Goal: Transaction & Acquisition: Purchase product/service

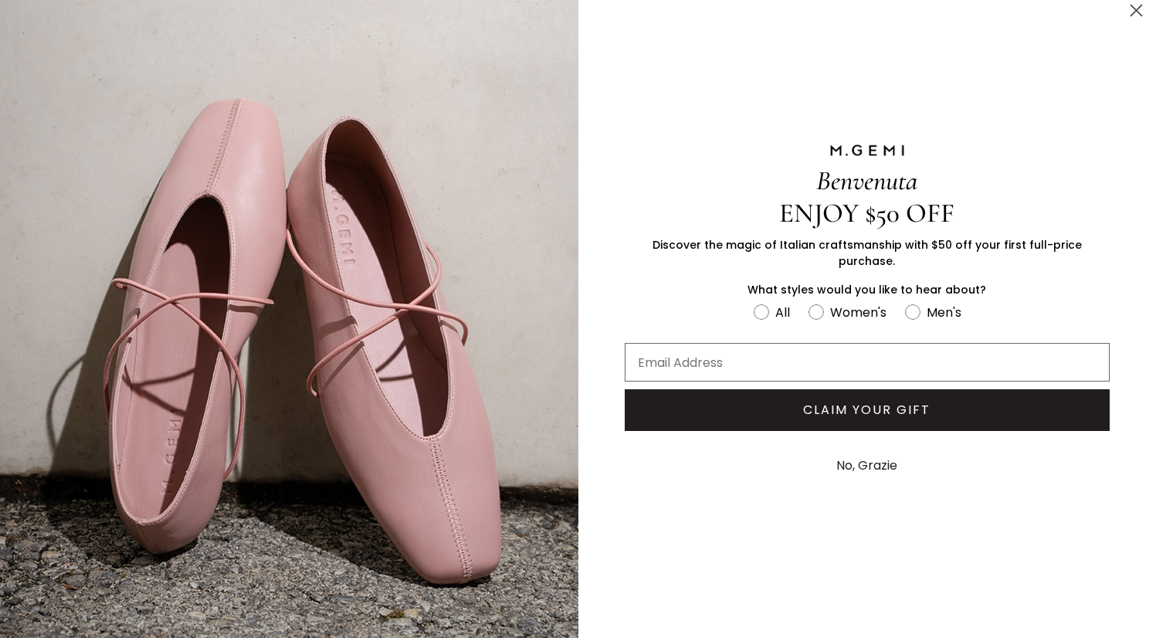
scroll to position [9, 0]
click at [1133, 11] on circle "Close dialog" at bounding box center [1136, 10] width 25 height 25
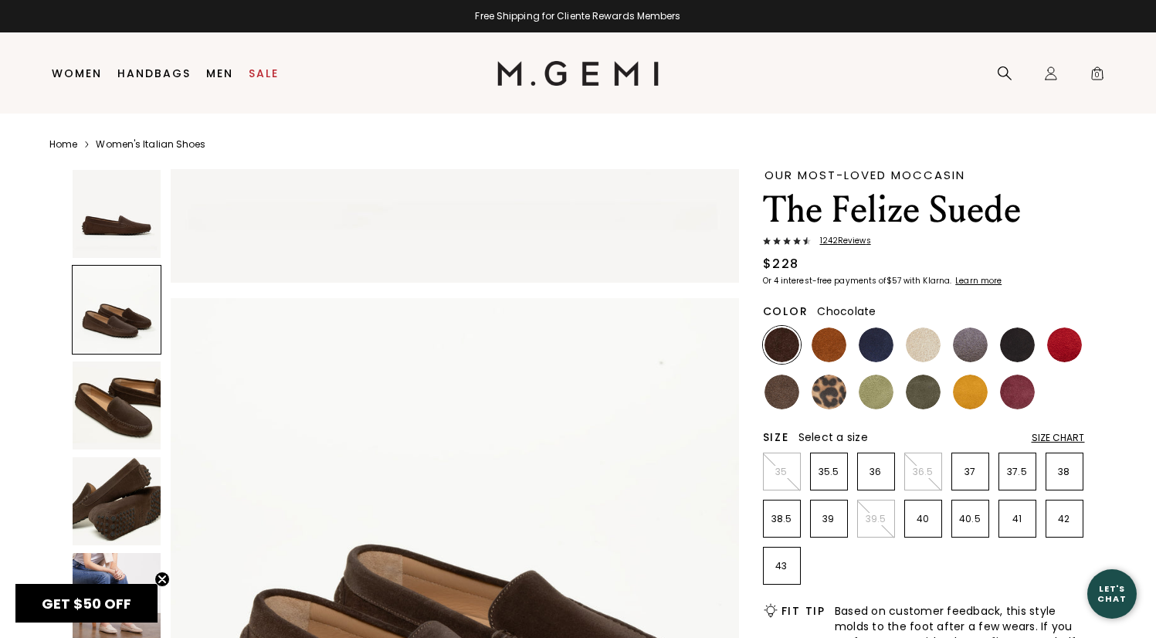
click at [151, 311] on div at bounding box center [117, 310] width 90 height 90
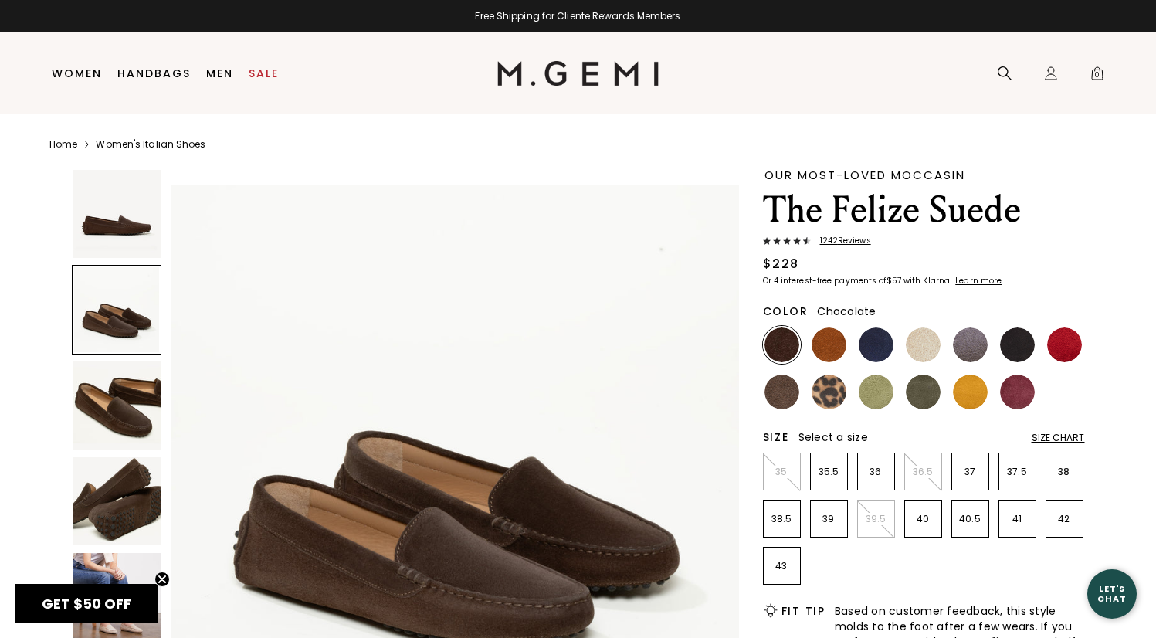
scroll to position [584, 0]
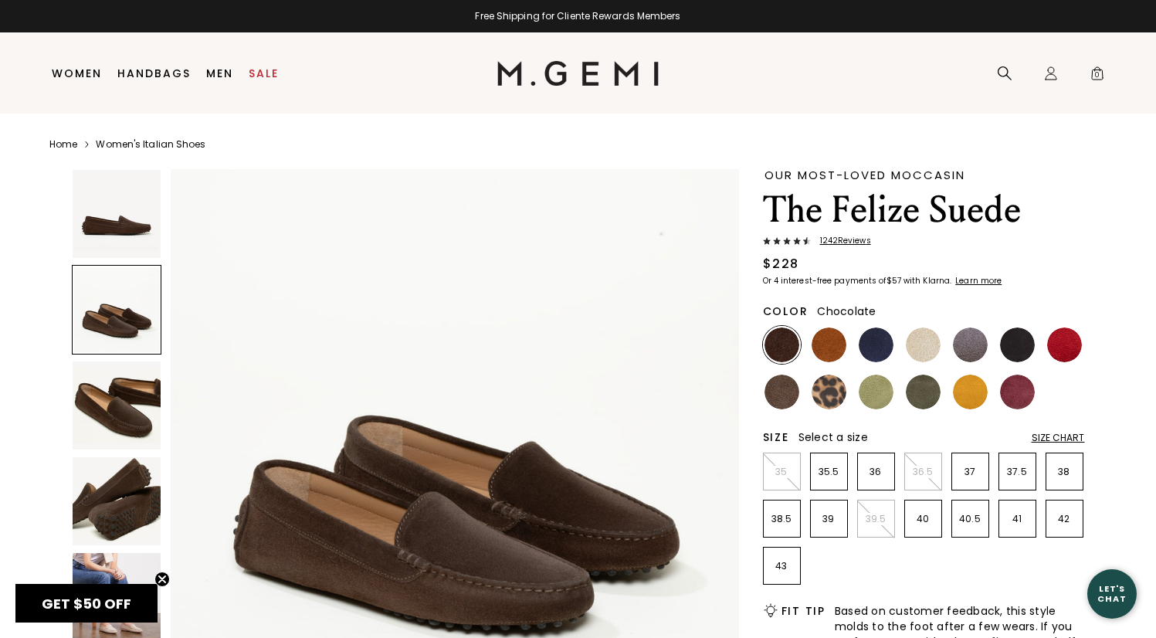
click at [151, 311] on div at bounding box center [117, 310] width 90 height 90
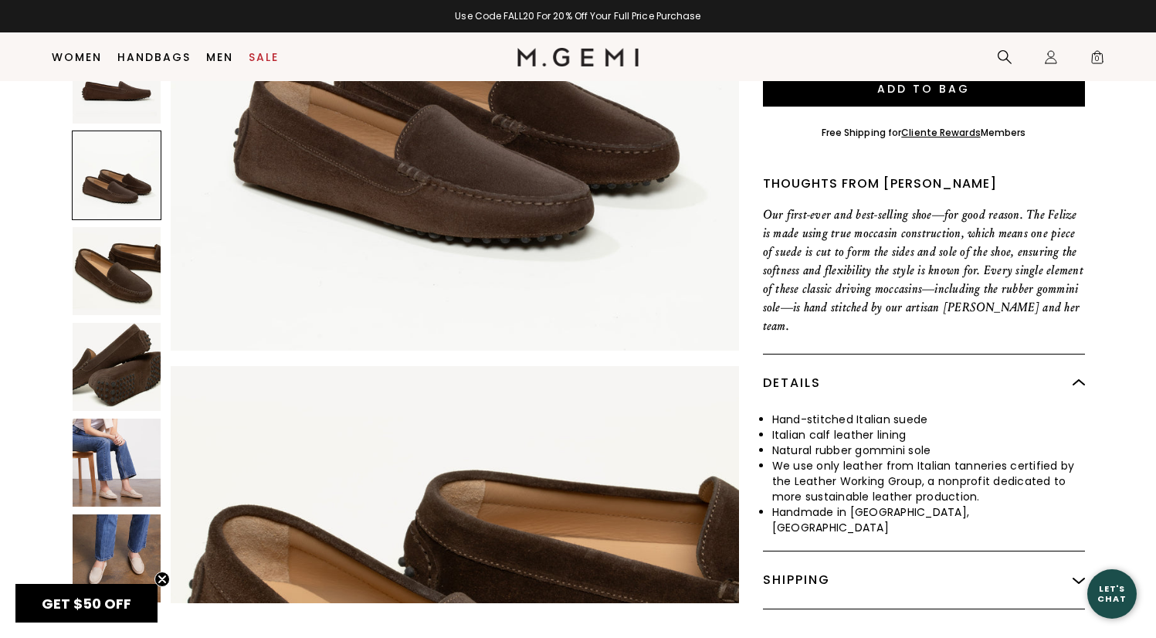
scroll to position [589, 0]
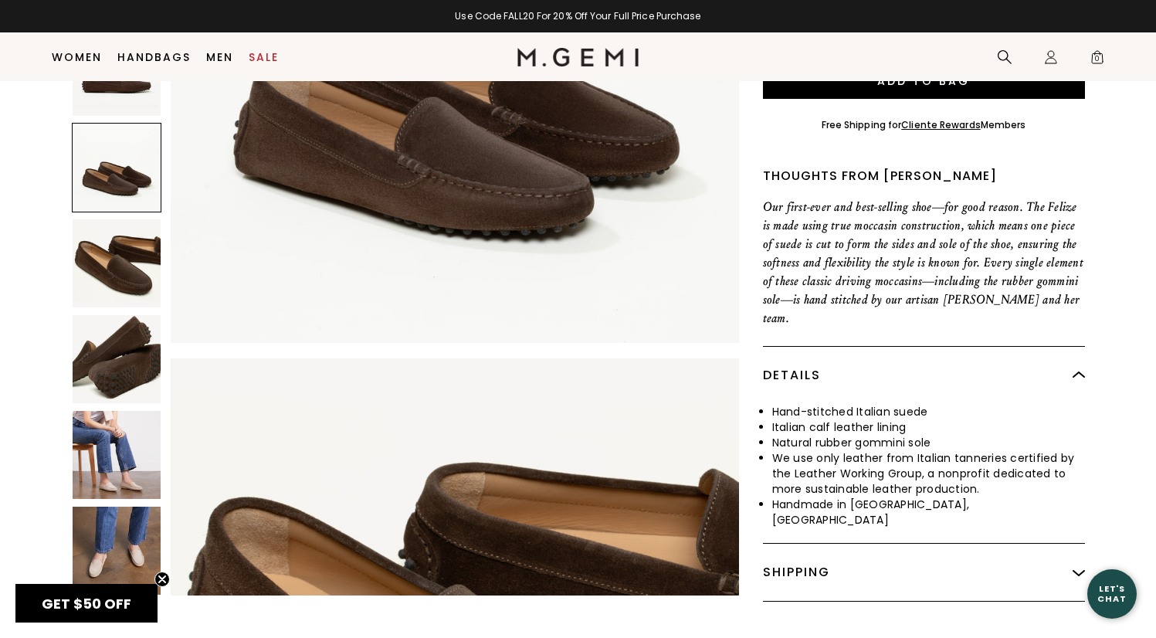
click at [117, 256] on img at bounding box center [117, 263] width 88 height 88
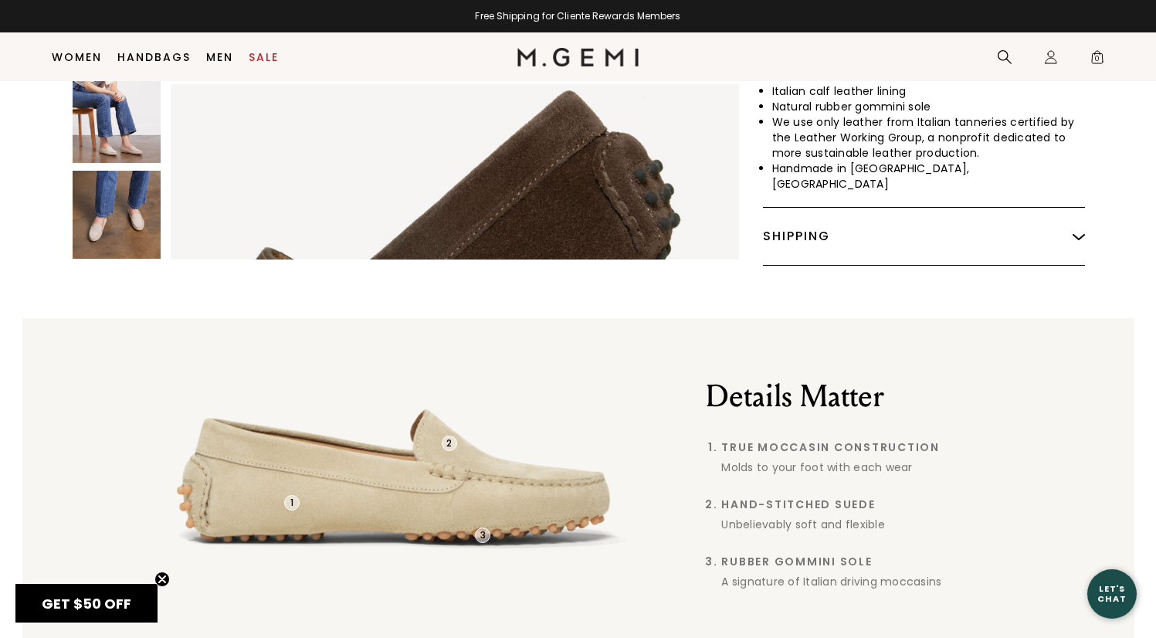
scroll to position [926, 0]
click at [113, 195] on img at bounding box center [117, 214] width 88 height 88
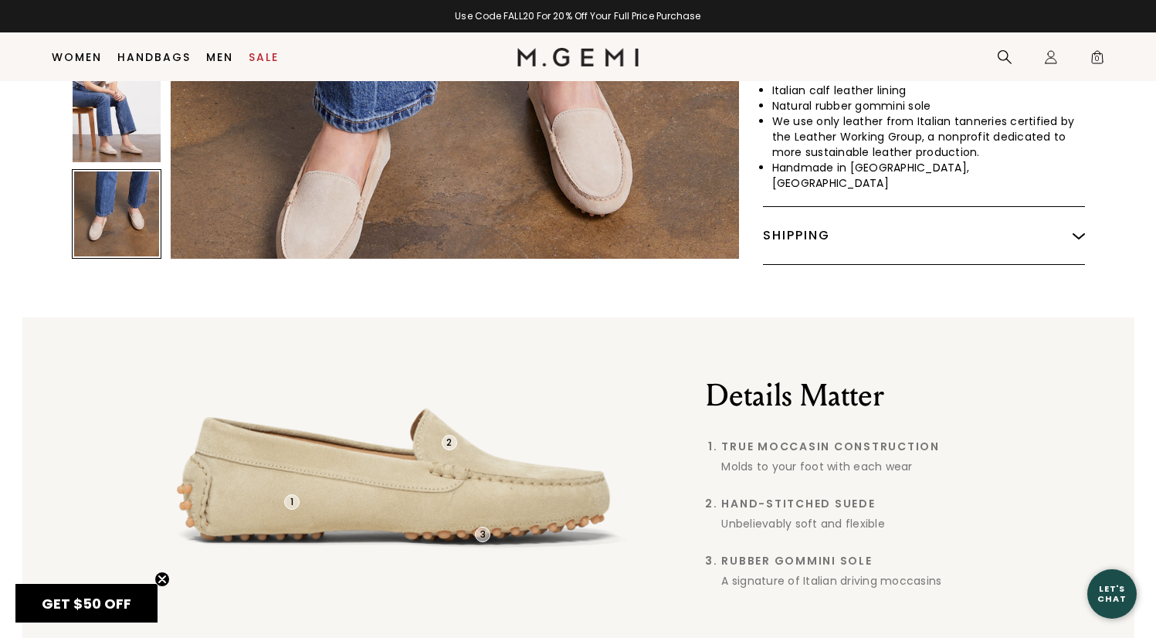
scroll to position [2784, 0]
click at [121, 99] on img at bounding box center [117, 118] width 88 height 88
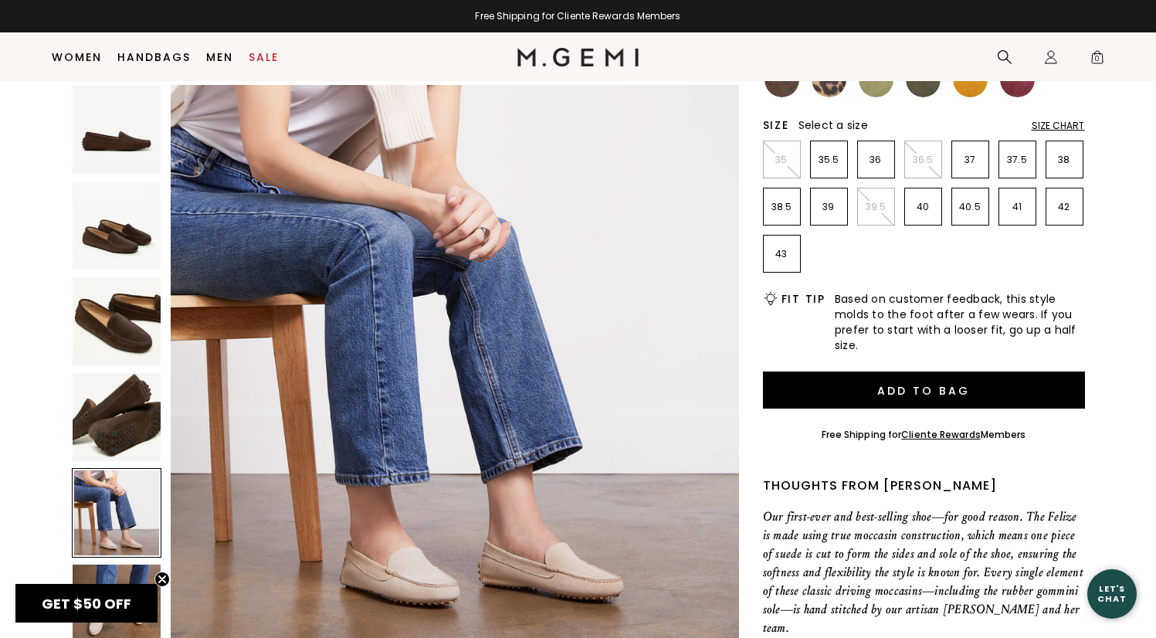
scroll to position [273, 0]
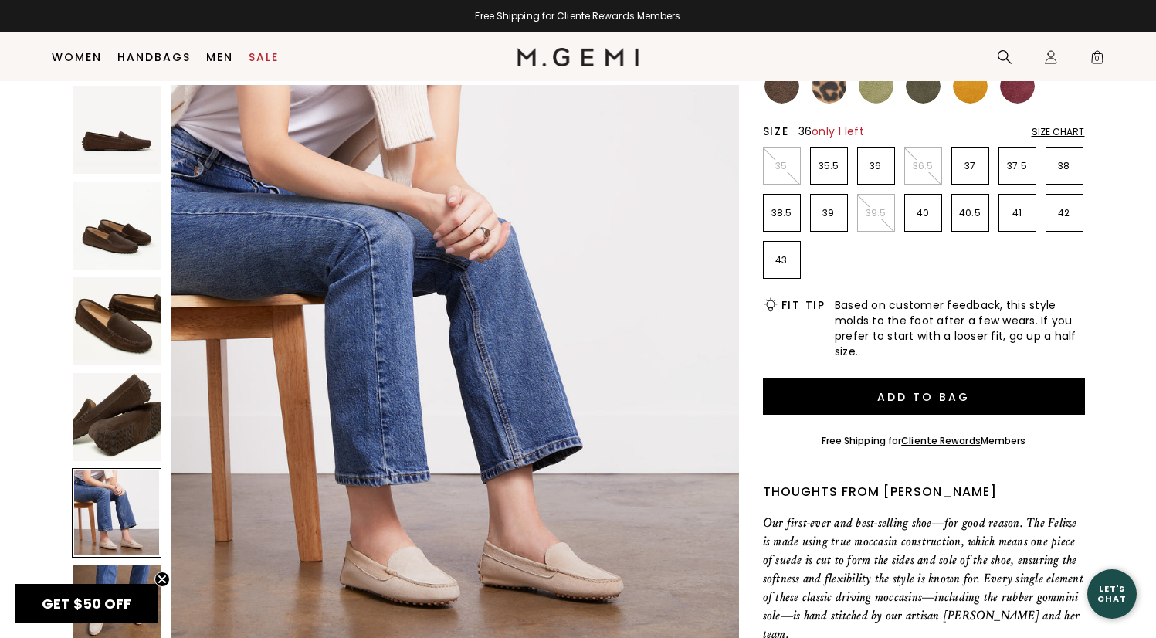
click at [875, 166] on p "36" at bounding box center [876, 166] width 36 height 12
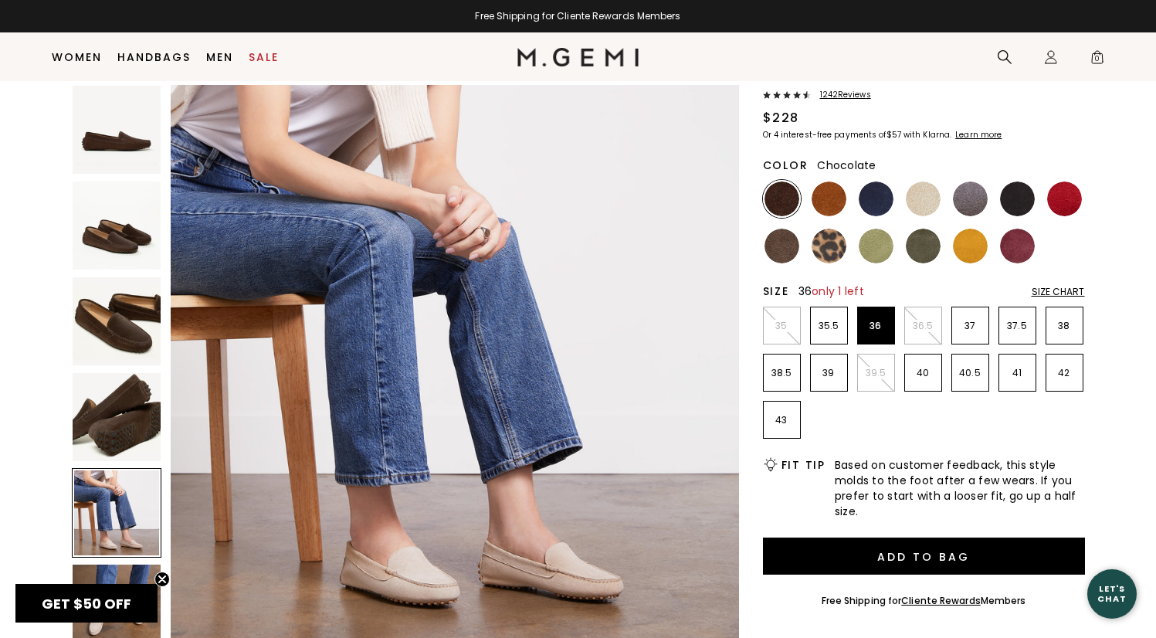
scroll to position [109, 0]
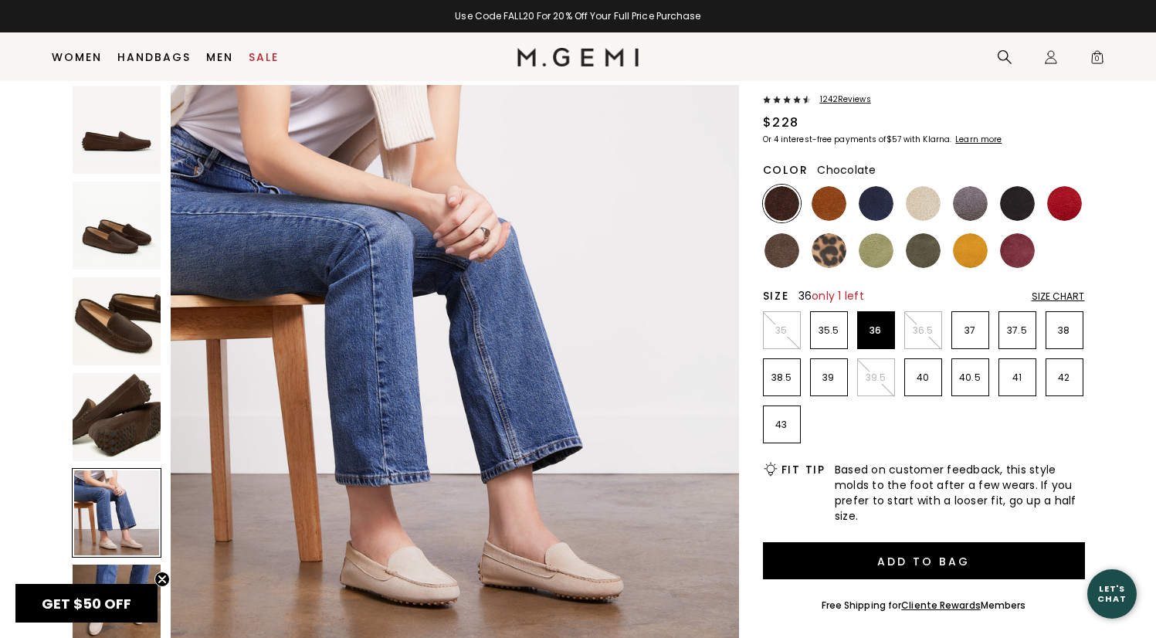
click at [838, 101] on span "1242 Review s" at bounding box center [841, 99] width 60 height 9
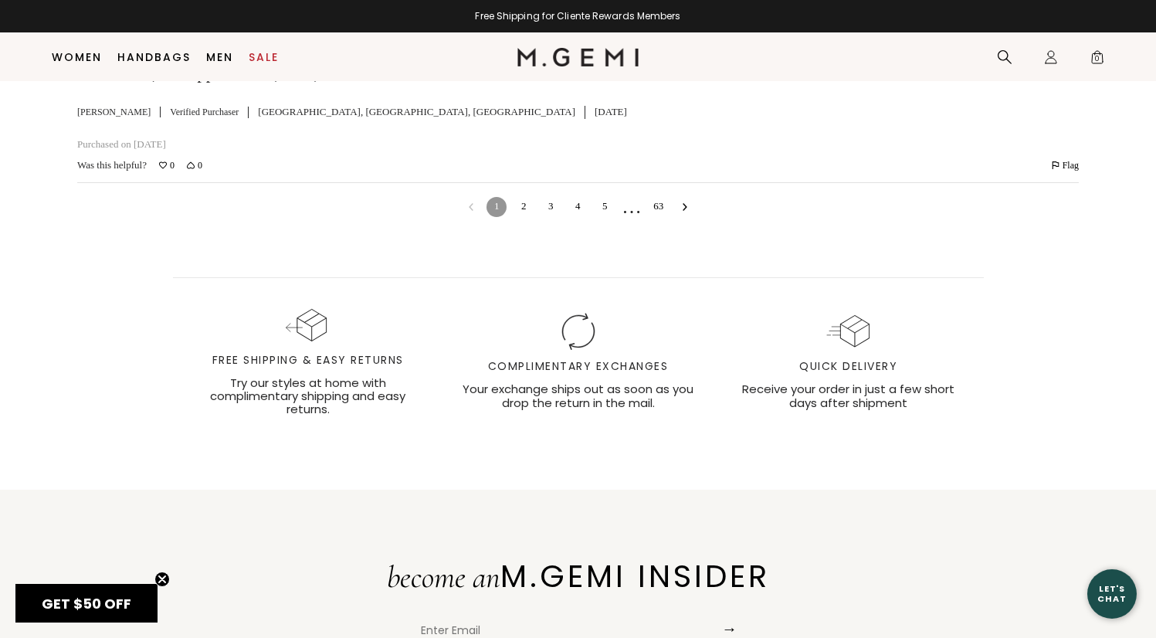
scroll to position [5175, 0]
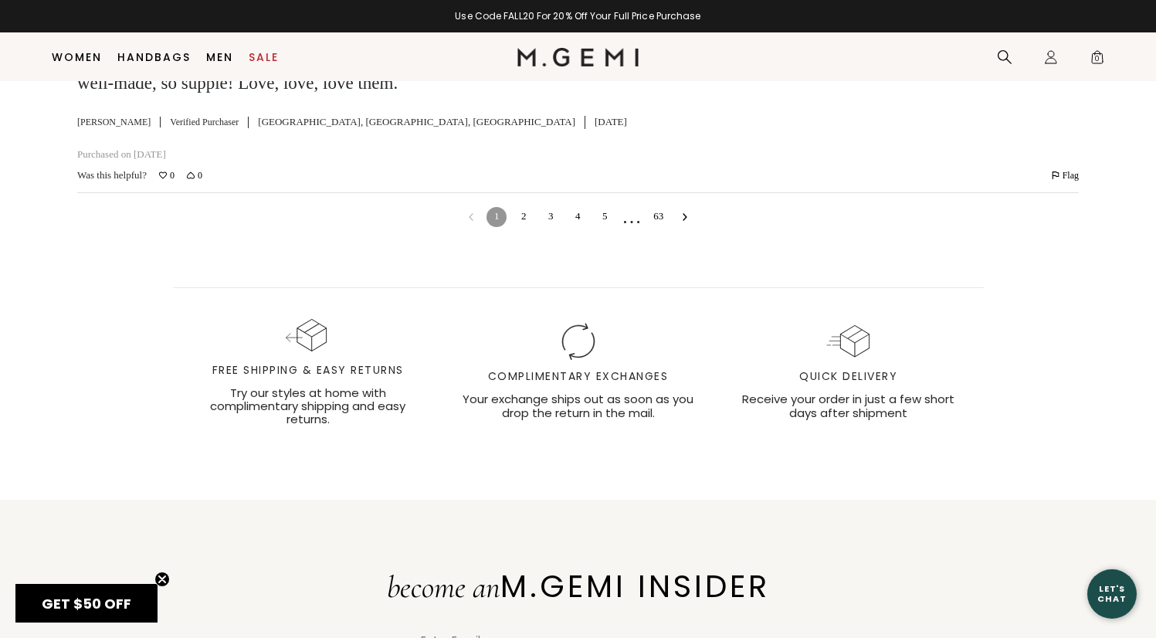
click at [526, 227] on link "2" at bounding box center [524, 217] width 20 height 20
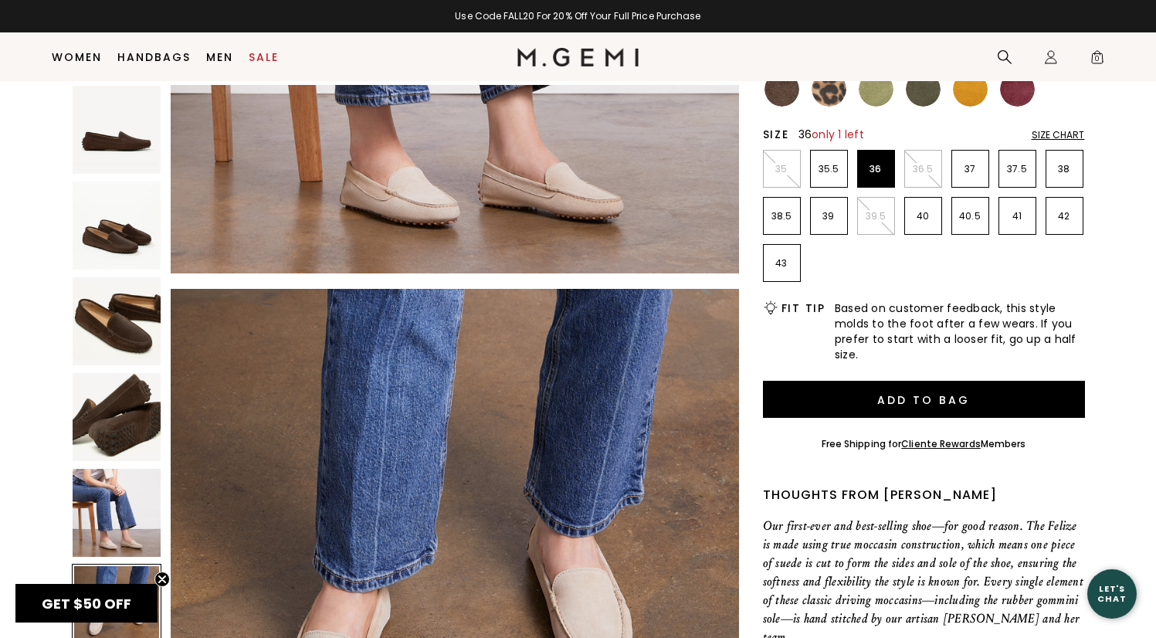
scroll to position [283, 0]
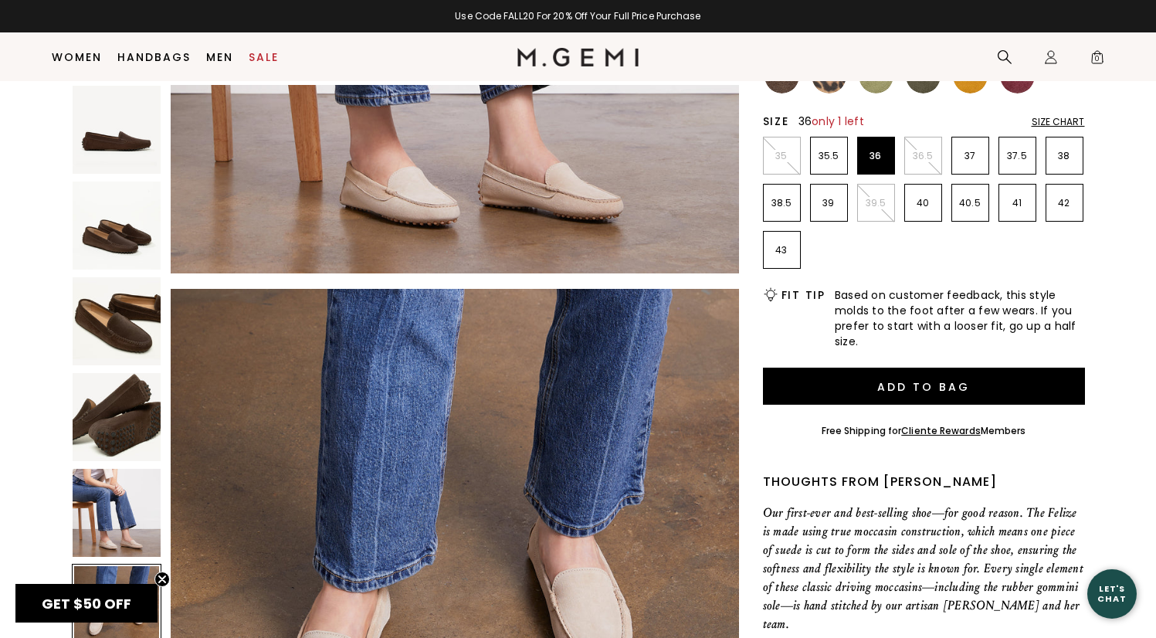
click at [782, 88] on img at bounding box center [782, 76] width 35 height 35
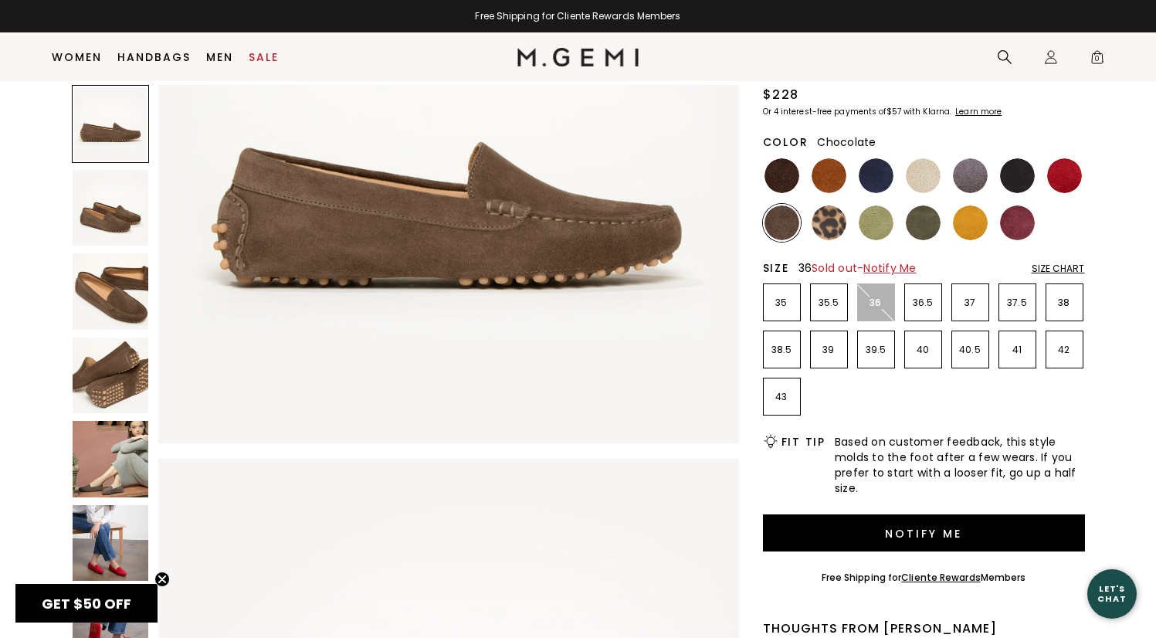
click at [779, 177] on img at bounding box center [782, 175] width 35 height 35
